Goal: Complete application form: Complete application form

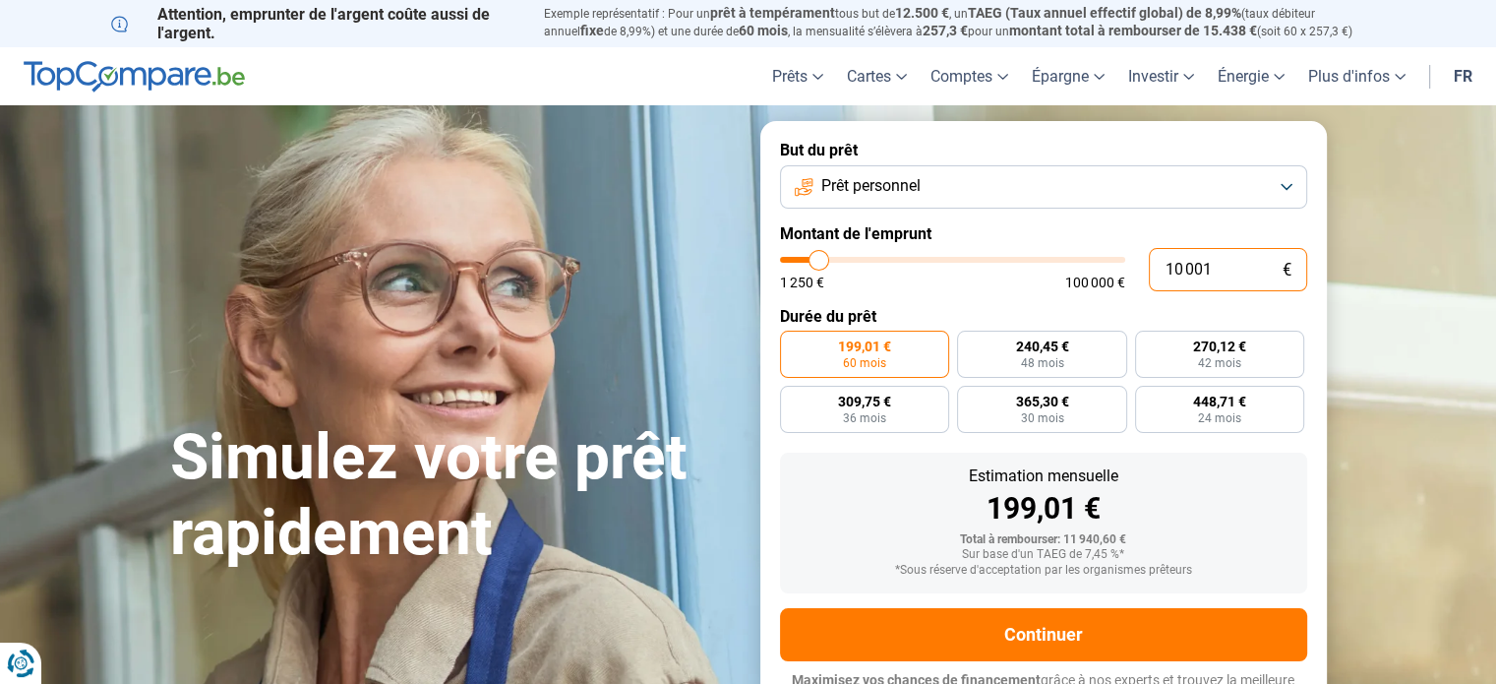
click at [1239, 269] on input "10 001" at bounding box center [1228, 269] width 158 height 43
type input "1 000"
type input "1250"
type input "100"
type input "1250"
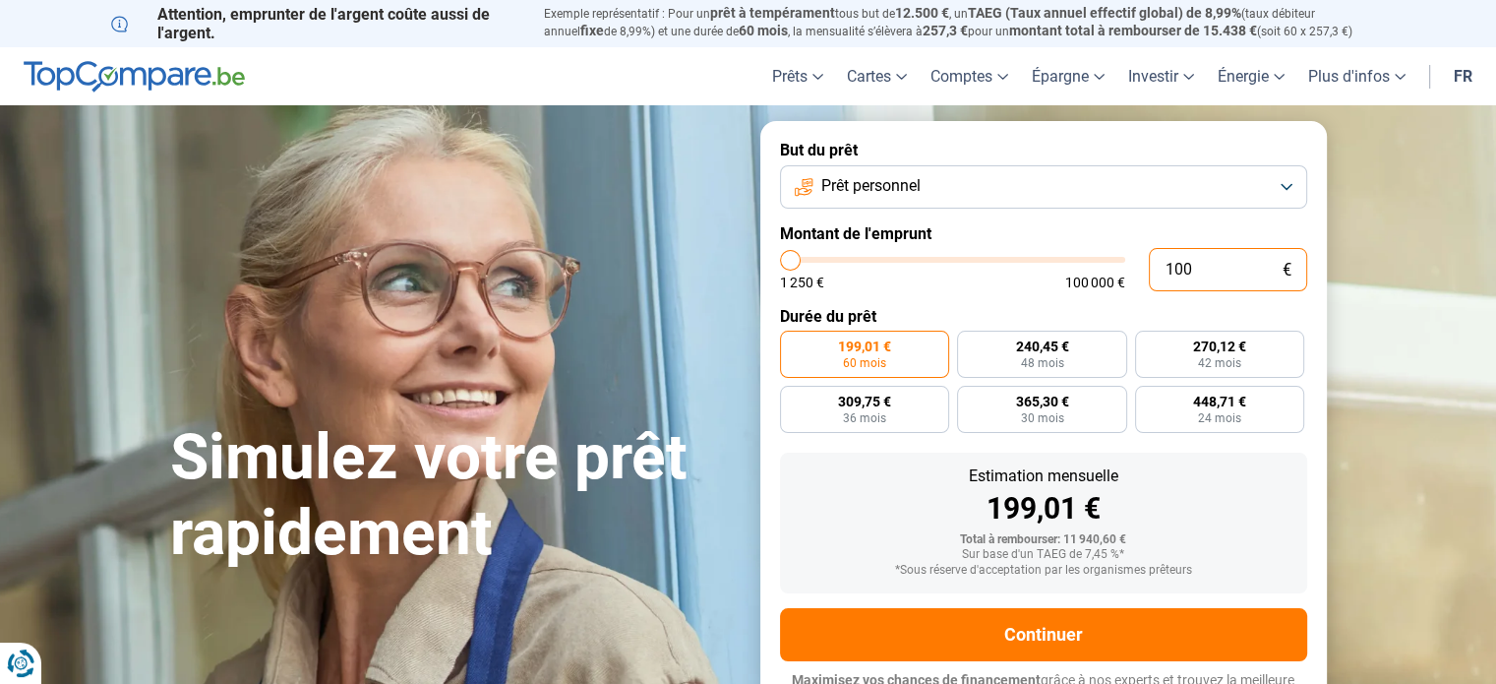
type input "10"
type input "1250"
type input "1"
type input "1250"
type input "0"
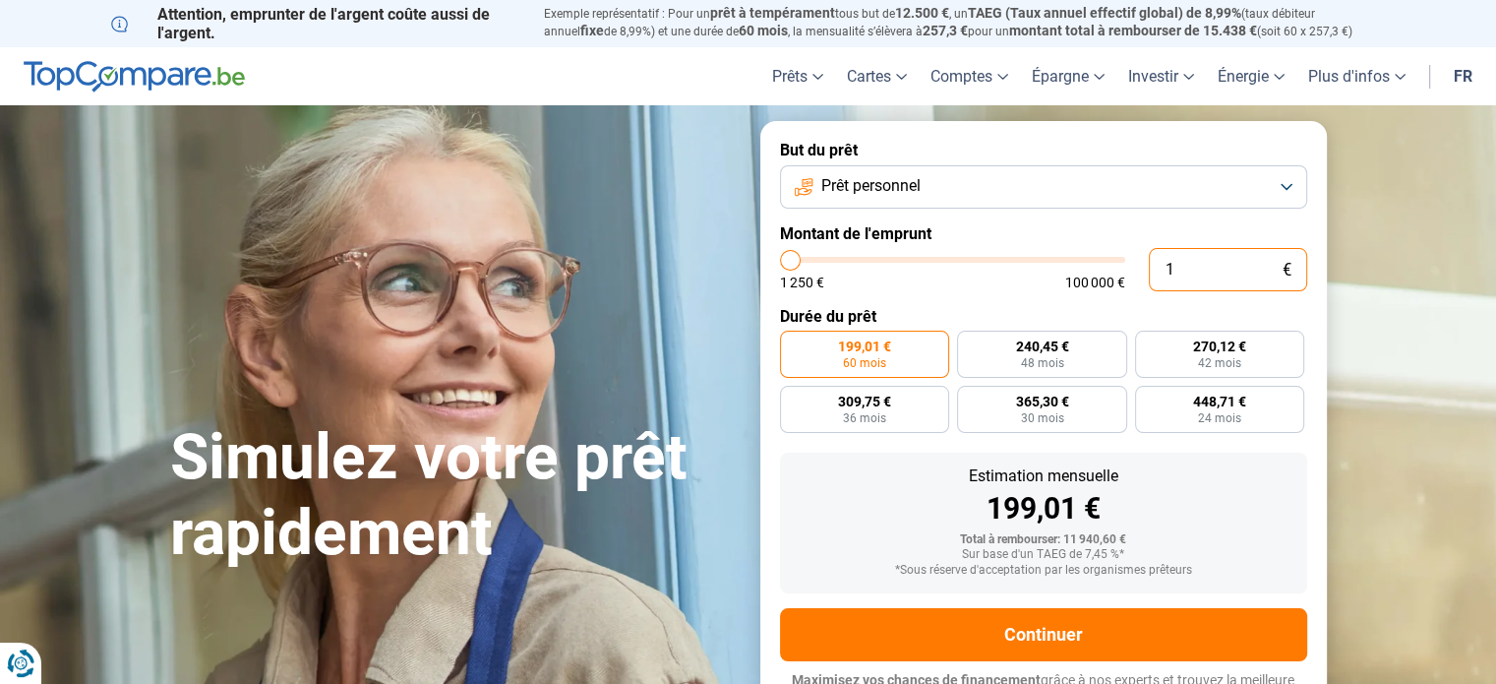
type input "1250"
type input "2"
type input "1250"
type input "20"
type input "1250"
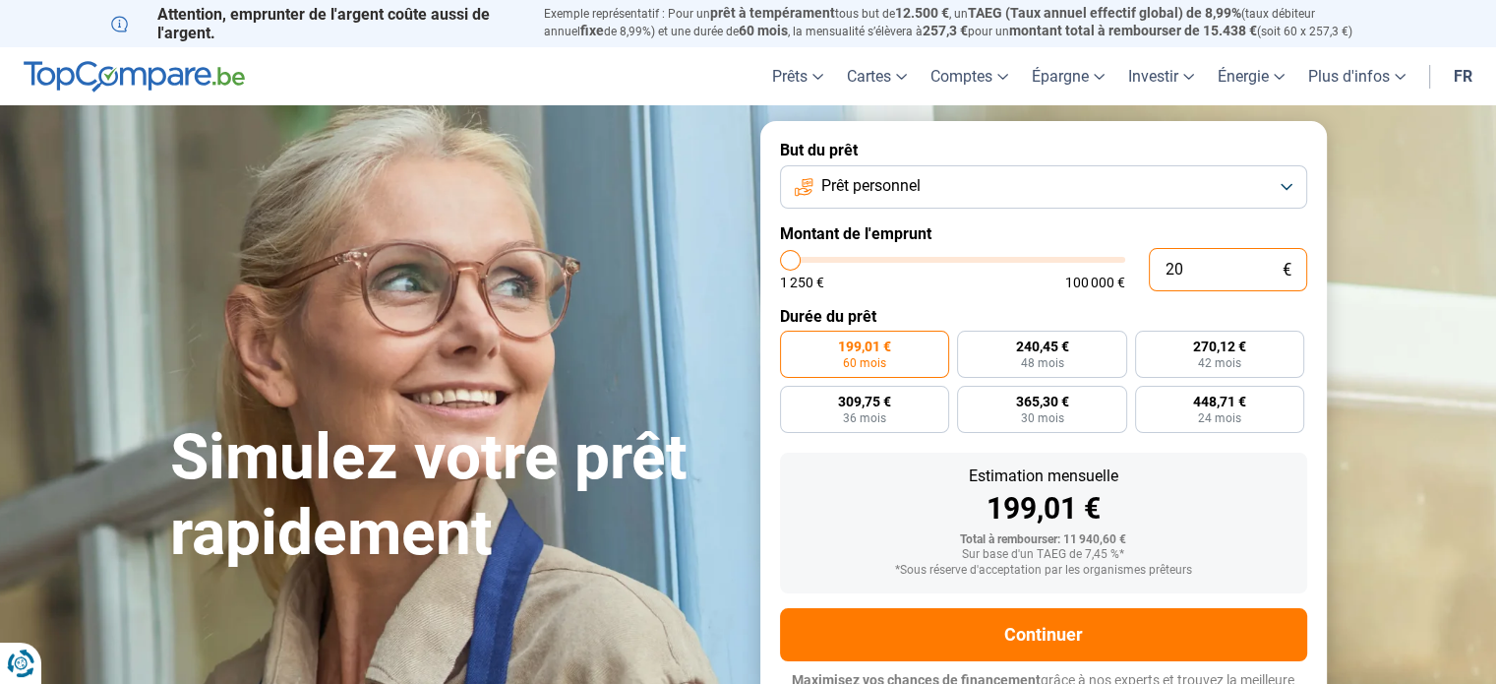
type input "200"
type input "1250"
type input "2 000"
type input "2000"
type input "20 000"
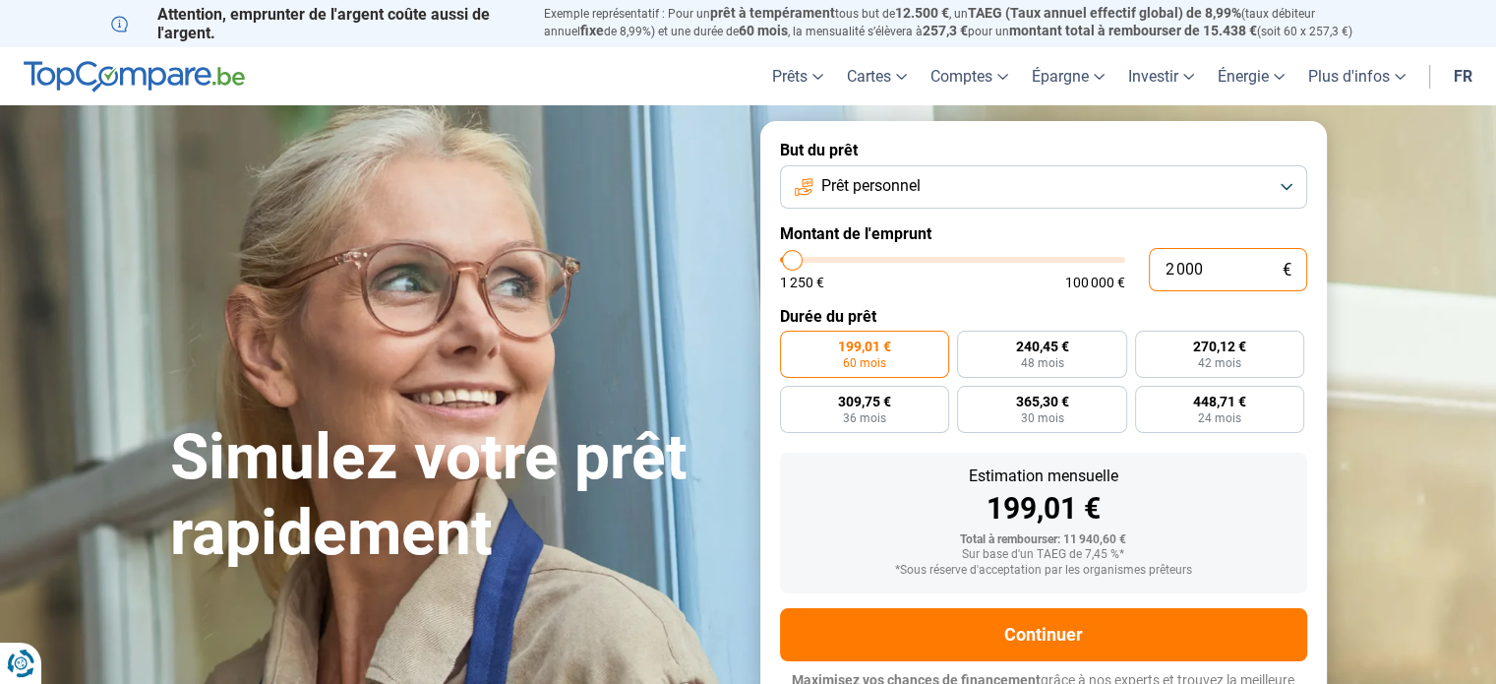
type input "20000"
radio input "false"
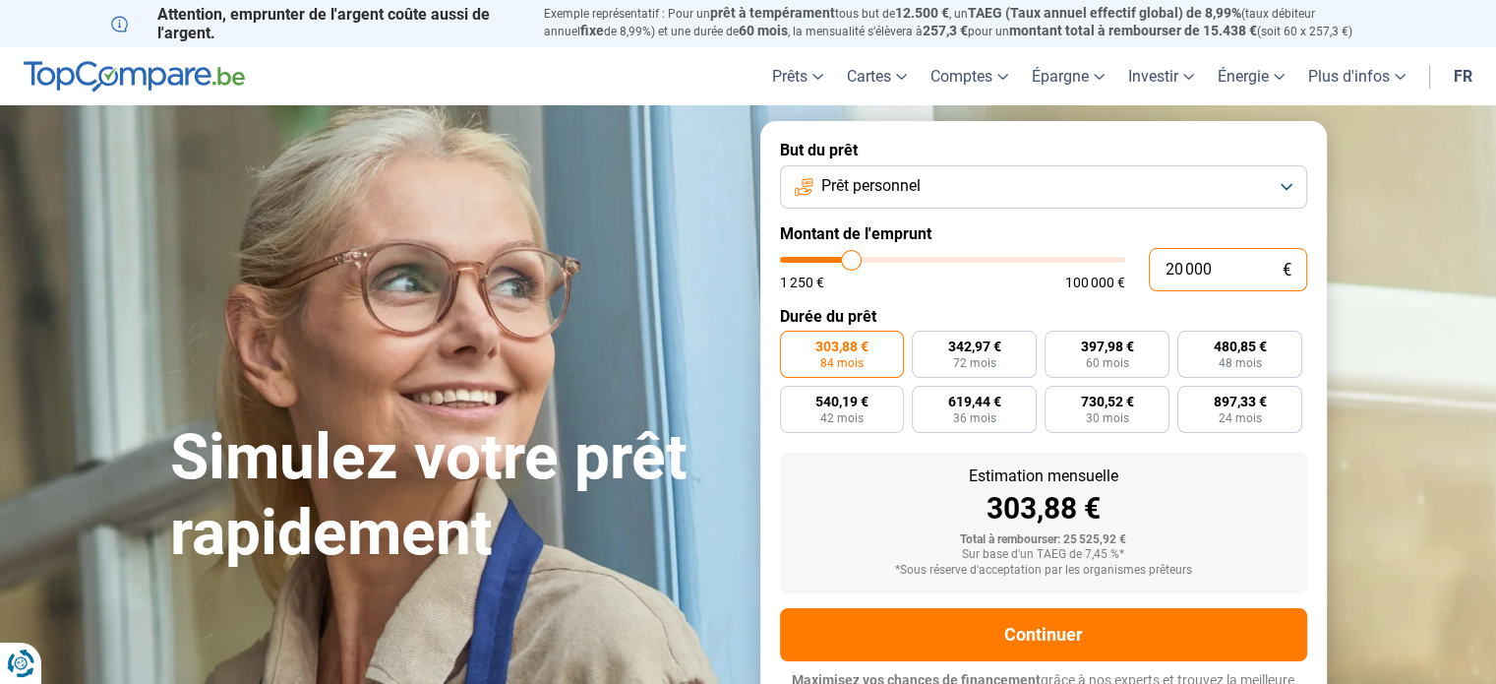
scroll to position [27, 0]
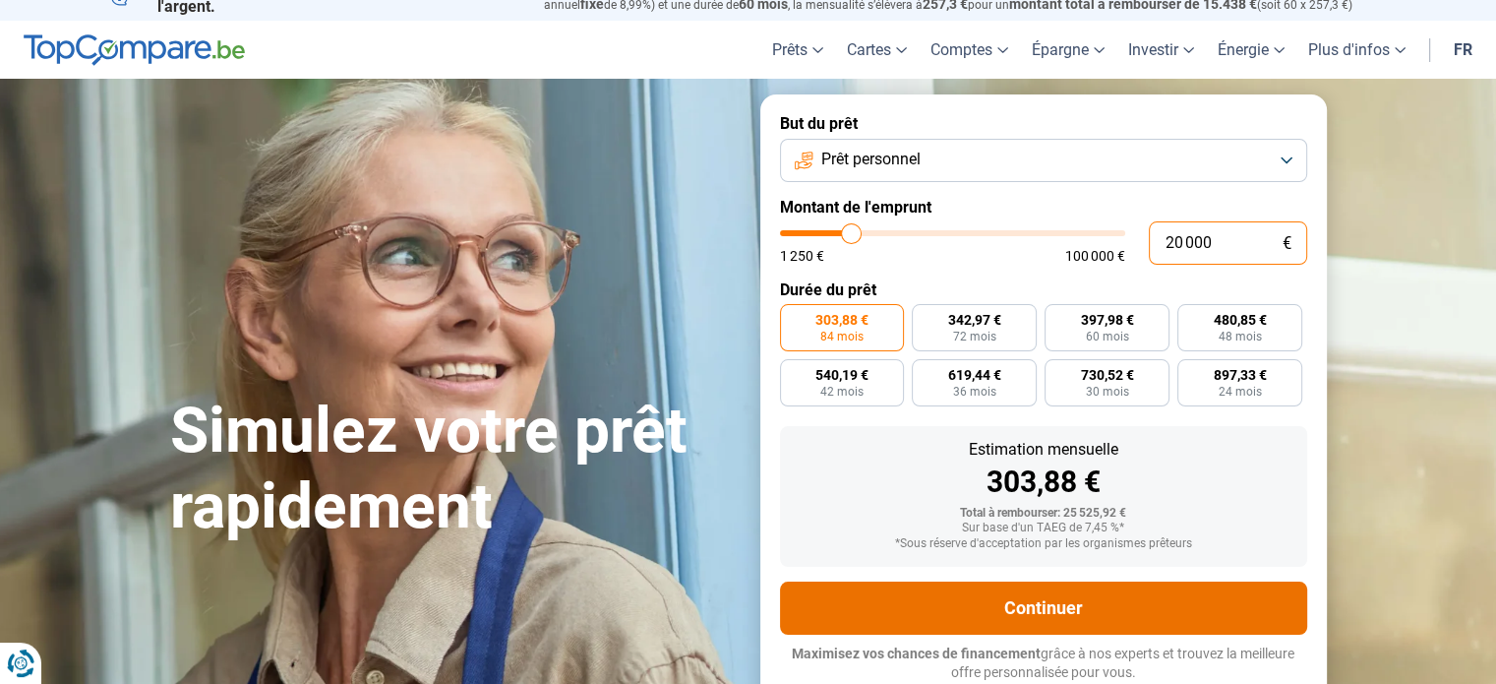
type input "20 000"
click at [1019, 612] on button "Continuer" at bounding box center [1043, 607] width 527 height 53
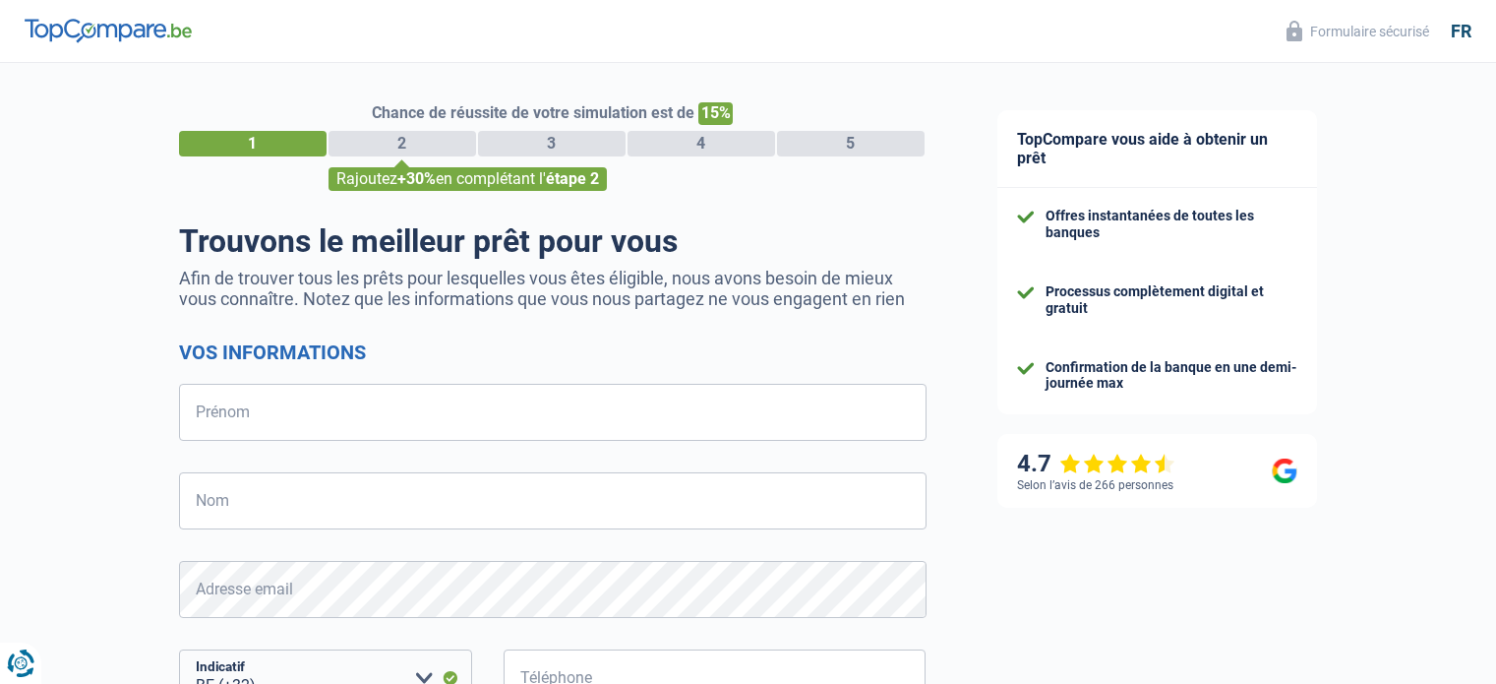
select select "32"
click at [303, 412] on input "Prénom" at bounding box center [552, 412] width 747 height 57
type input "Radhouan"
click at [328, 505] on input "Nom" at bounding box center [552, 500] width 747 height 57
type input "Tarhouni"
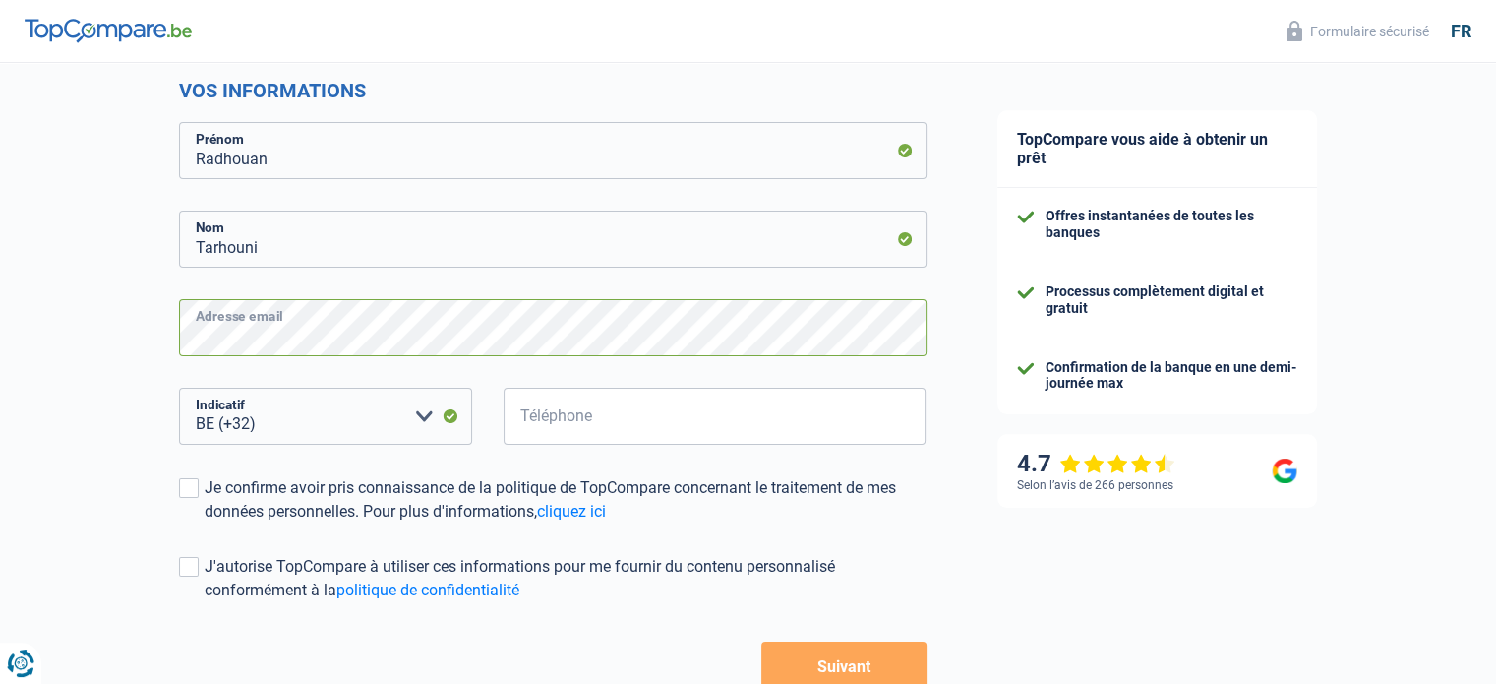
scroll to position [301, 0]
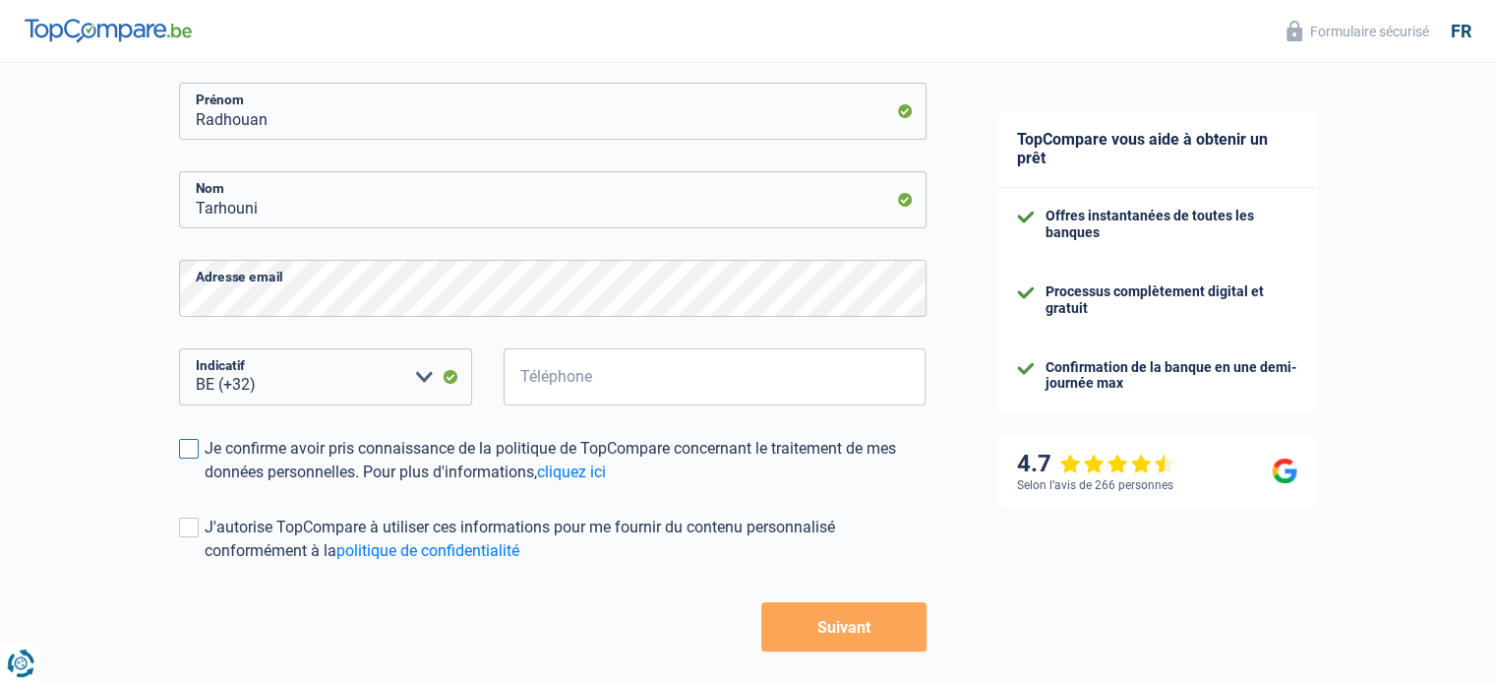
click at [192, 457] on span at bounding box center [189, 449] width 20 height 20
click at [205, 484] on input "Je confirme avoir pris connaissance de la politique de TopCompare concernant le…" at bounding box center [205, 484] width 0 height 0
click at [192, 527] on span at bounding box center [189, 527] width 20 height 20
click at [205, 563] on input "J'autorise TopCompare à utiliser ces informations pour me fournir du contenu pe…" at bounding box center [205, 563] width 0 height 0
click at [602, 364] on input "Téléphone" at bounding box center [715, 376] width 423 height 57
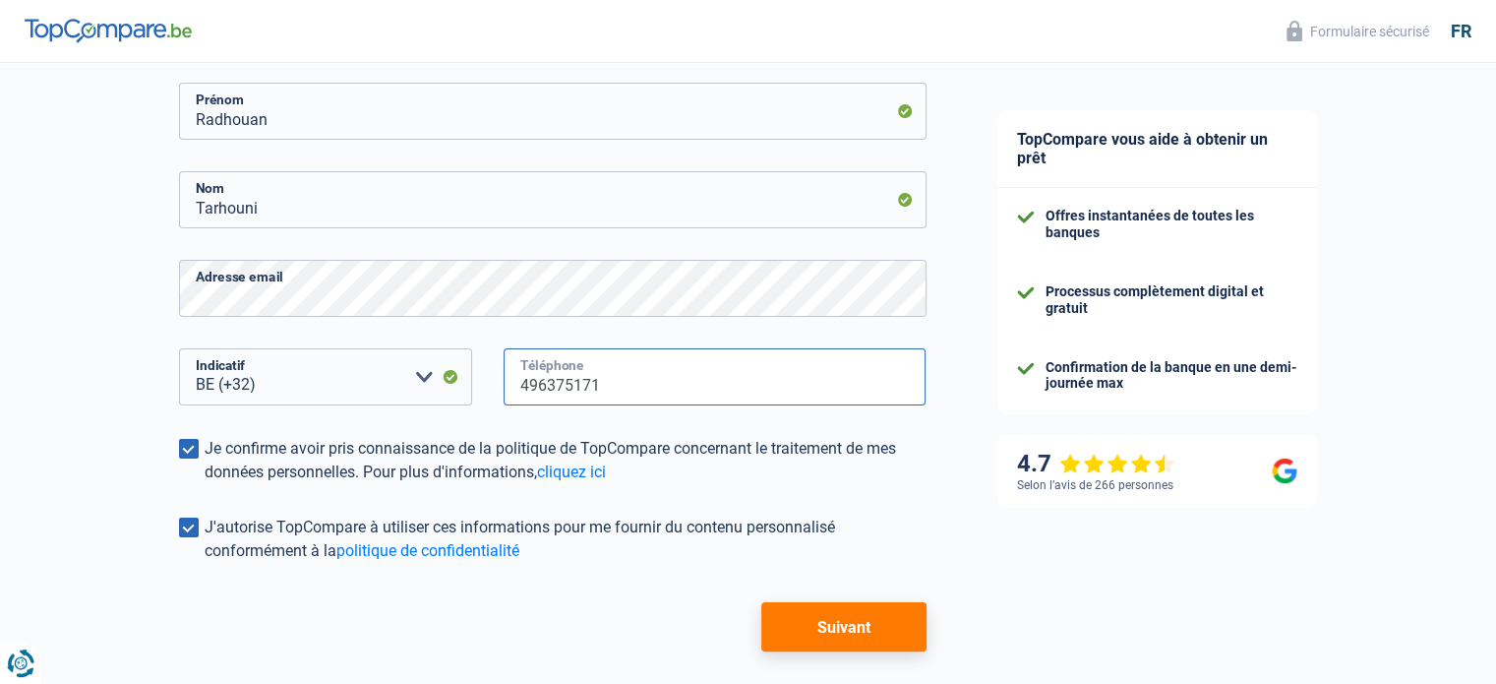
type input "496375171"
click at [855, 621] on button "Suivant" at bounding box center [843, 626] width 164 height 49
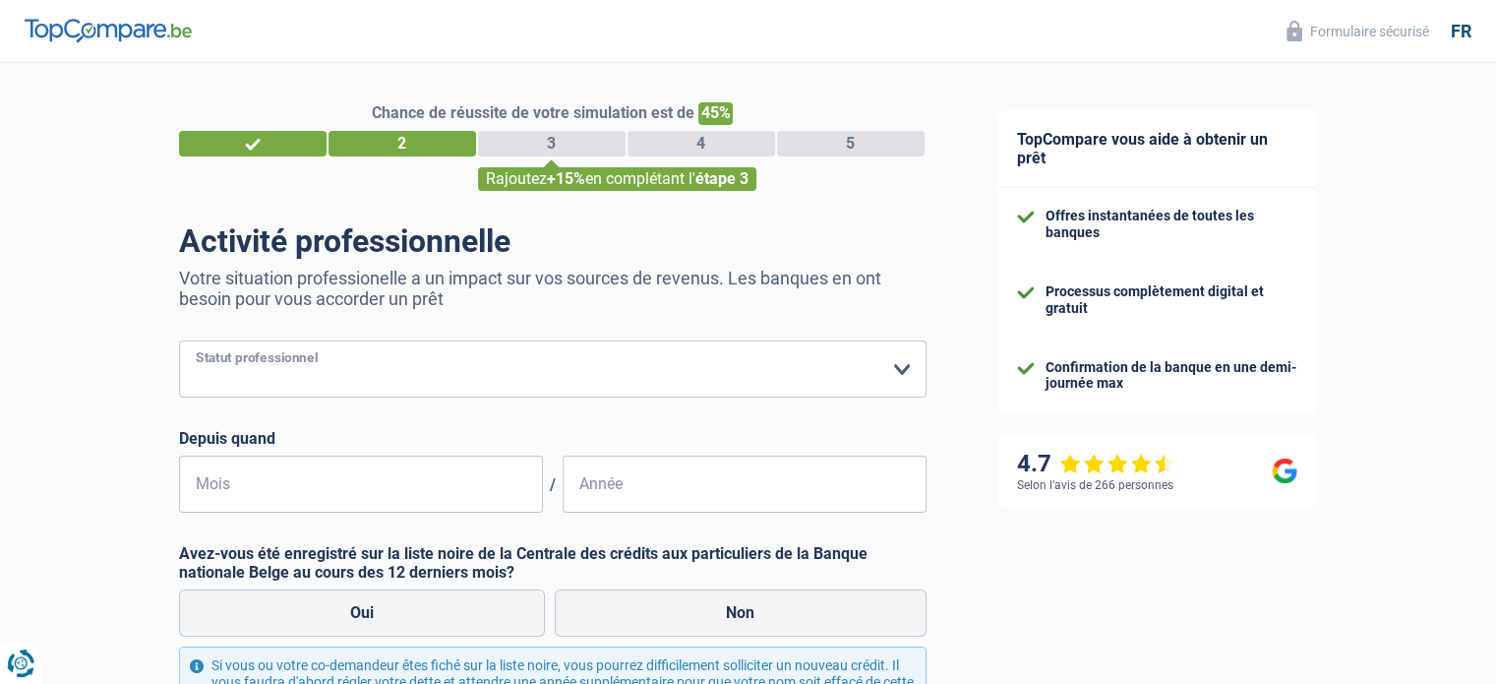
click at [312, 363] on select "Ouvrier Employé privé Employé public Invalide Indépendant Pensionné Chômeur Mut…" at bounding box center [552, 368] width 747 height 57
select select "worker"
click at [179, 341] on select "Ouvrier Employé privé Employé public Invalide Indépendant Pensionné Chômeur Mut…" at bounding box center [552, 368] width 747 height 57
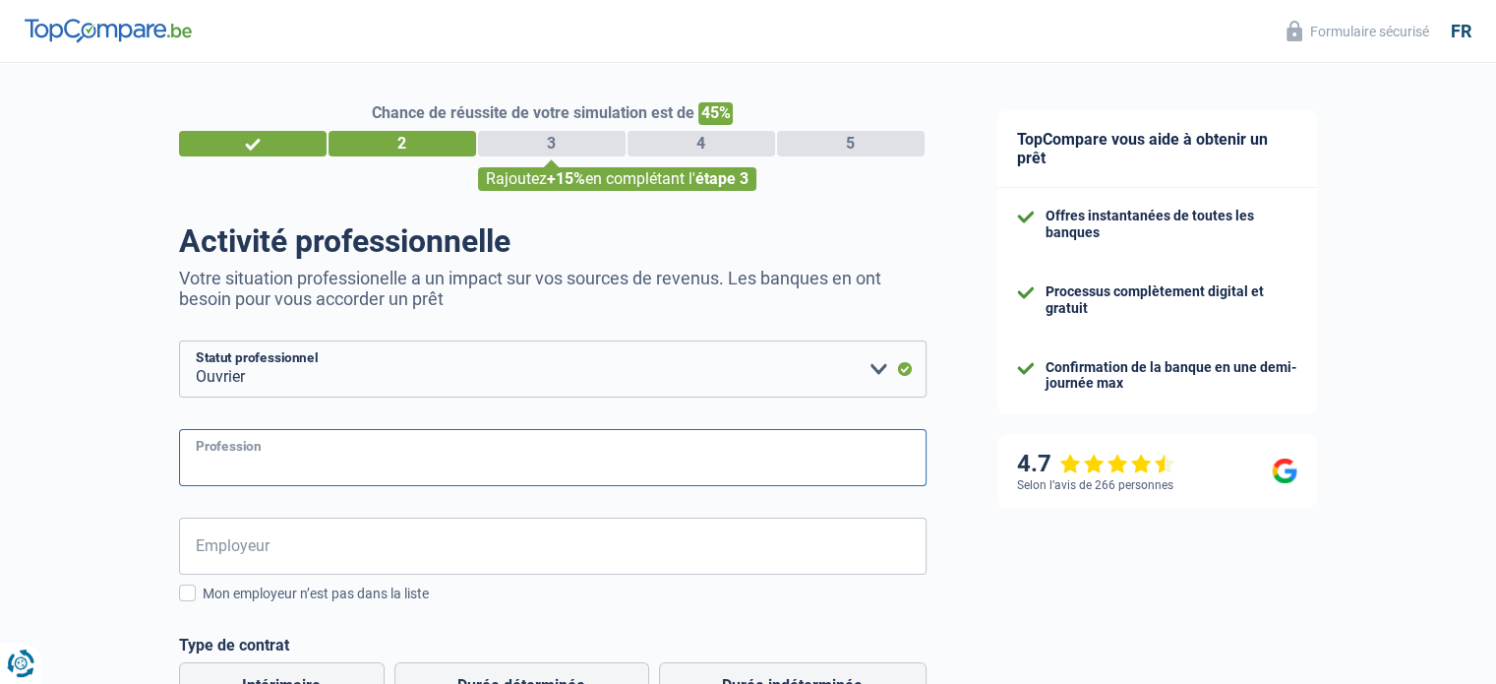
click at [251, 462] on input "Profession" at bounding box center [552, 457] width 747 height 57
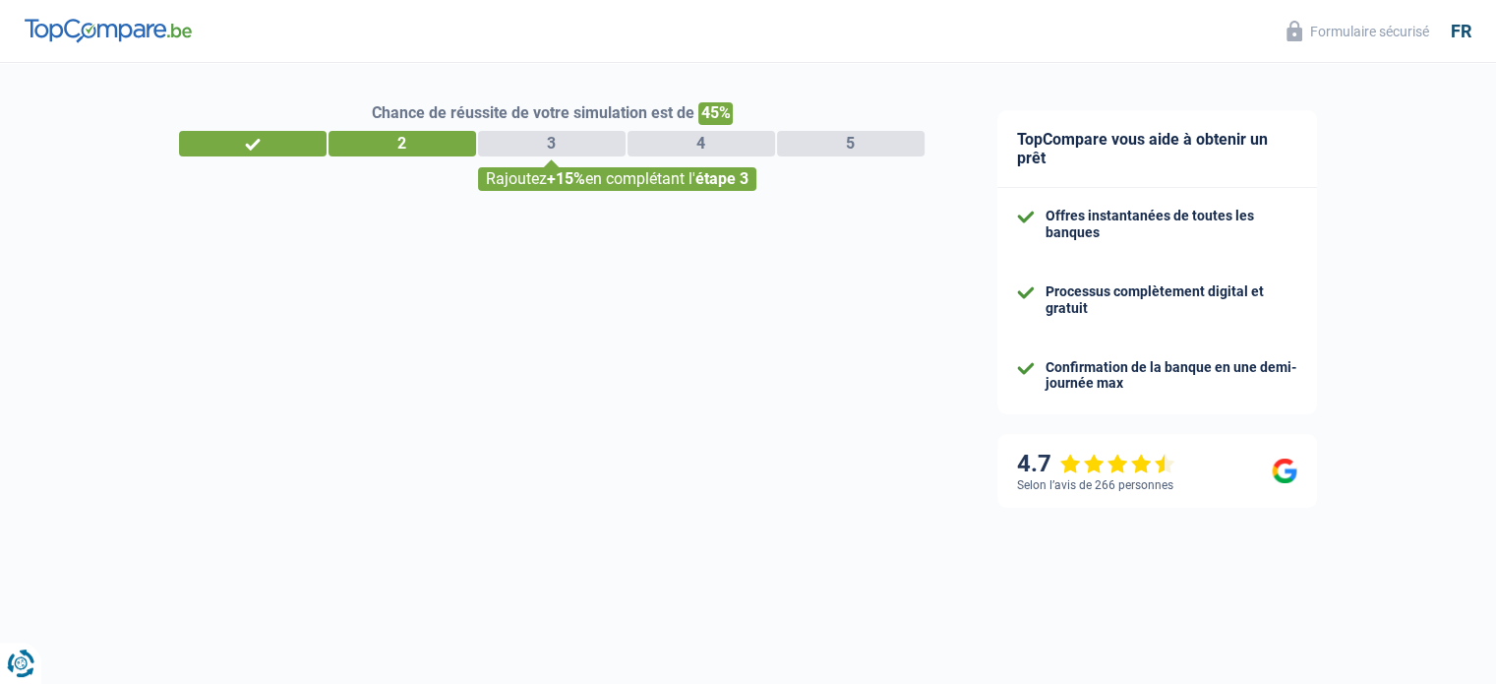
select select "32"
